Goal: Task Accomplishment & Management: Manage account settings

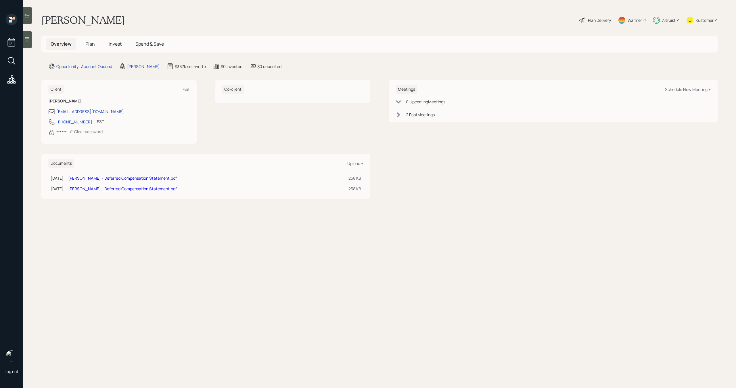
click at [112, 40] on h5 "Invest" at bounding box center [115, 44] width 22 height 12
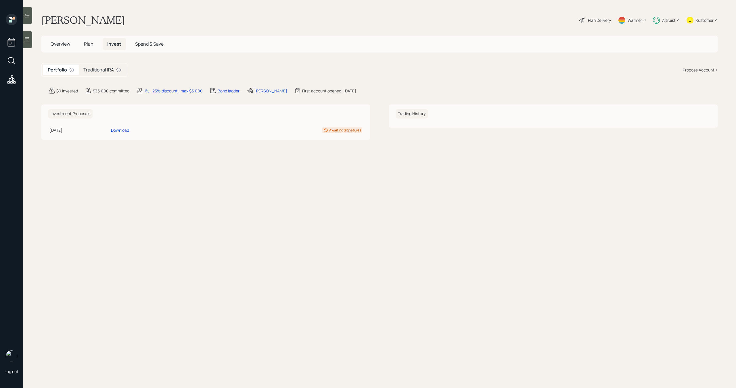
click at [110, 73] on div "Traditional IRA $0" at bounding box center [102, 70] width 47 height 11
